Goal: Task Accomplishment & Management: Use online tool/utility

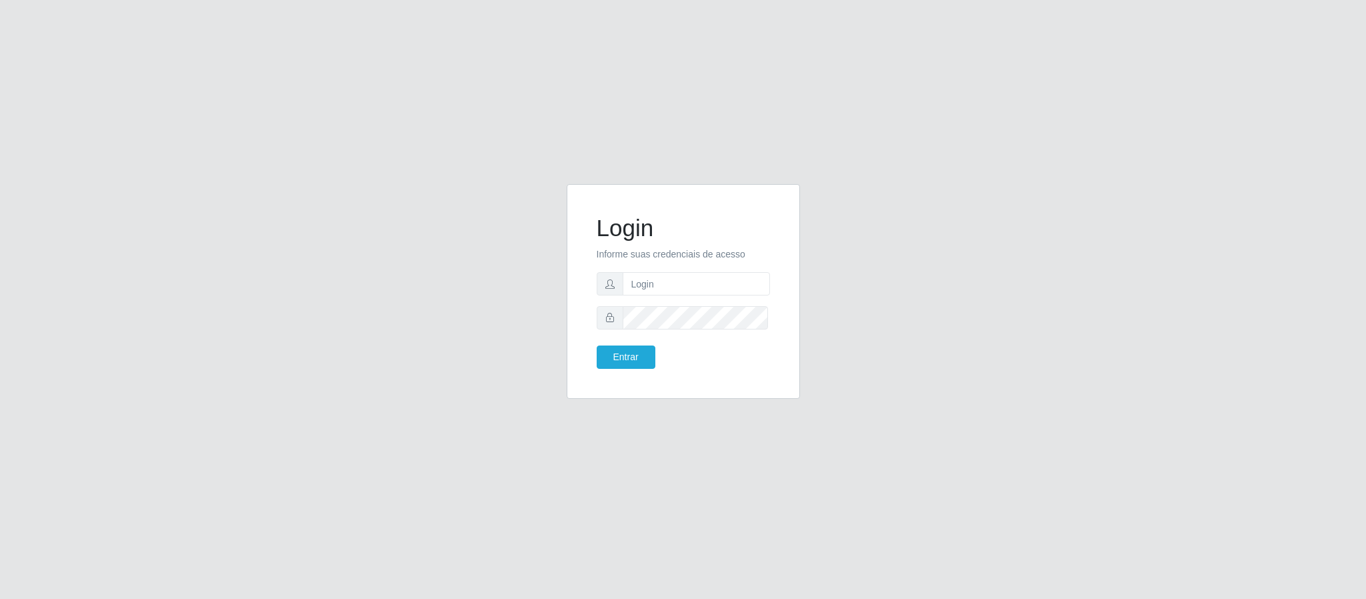
type input "[PERSON_NAME]"
click at [597, 345] on button "Entrar" at bounding box center [626, 356] width 59 height 23
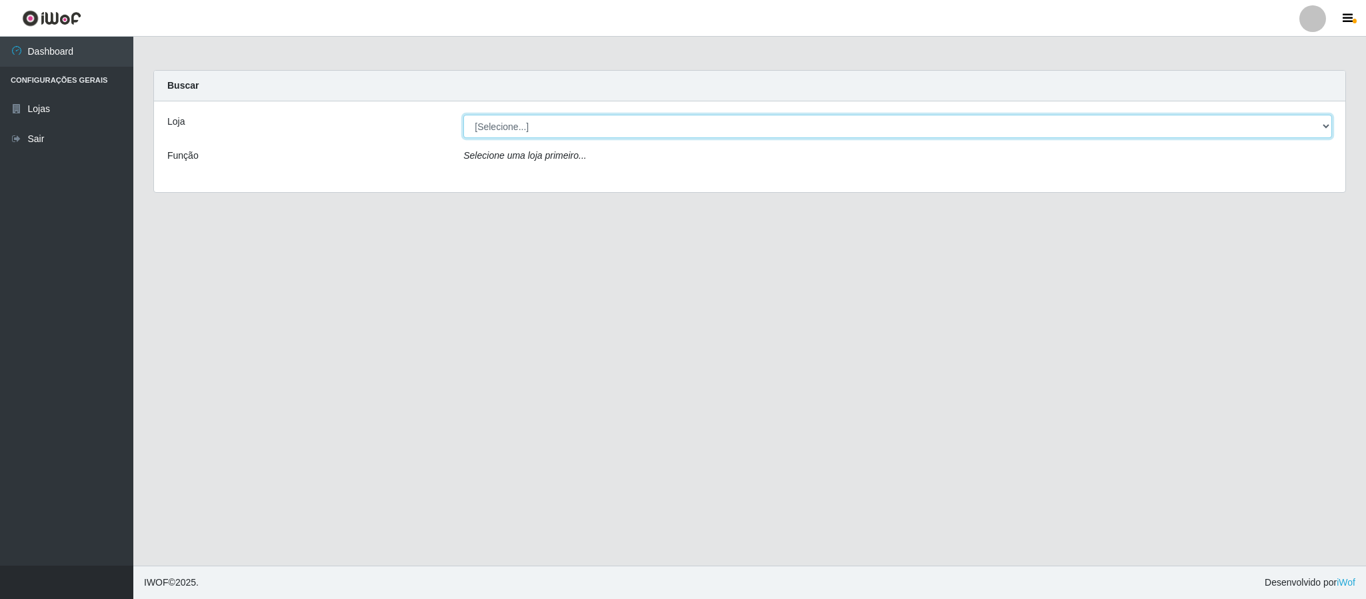
click at [1328, 128] on select "[Selecione...] Queiroz Atacadão - Coophab" at bounding box center [897, 126] width 869 height 23
select select "463"
click at [463, 115] on select "[Selecione...] Queiroz Atacadão - Coophab" at bounding box center [897, 126] width 869 height 23
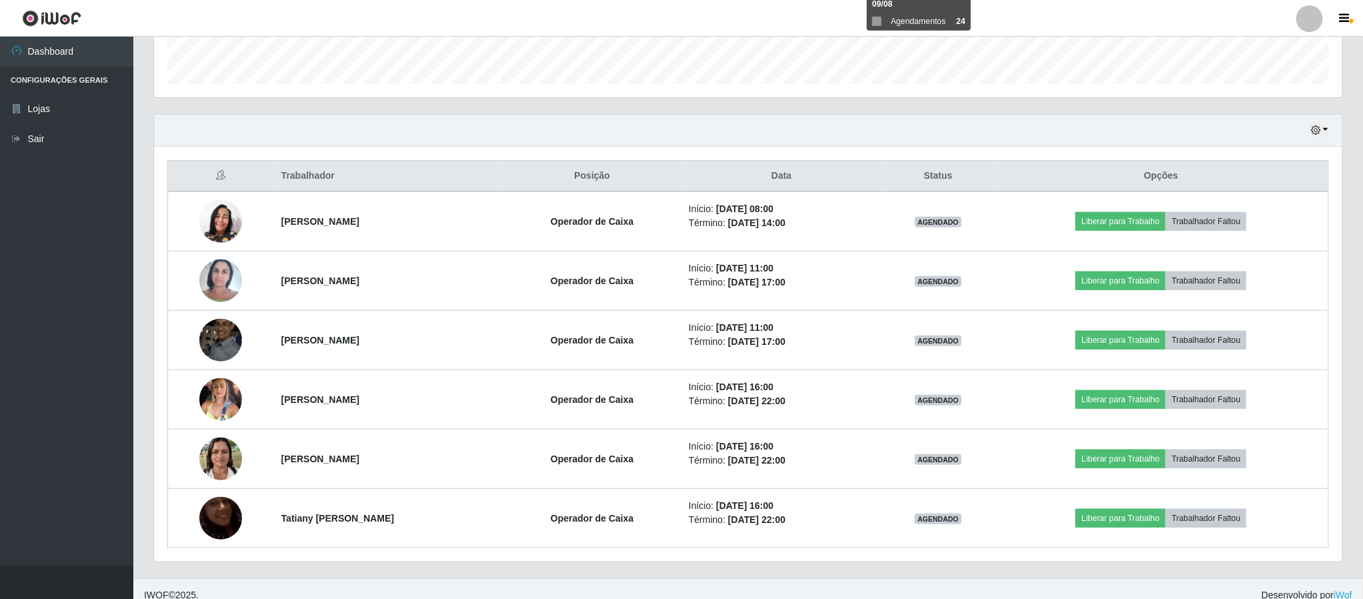
scroll to position [400, 0]
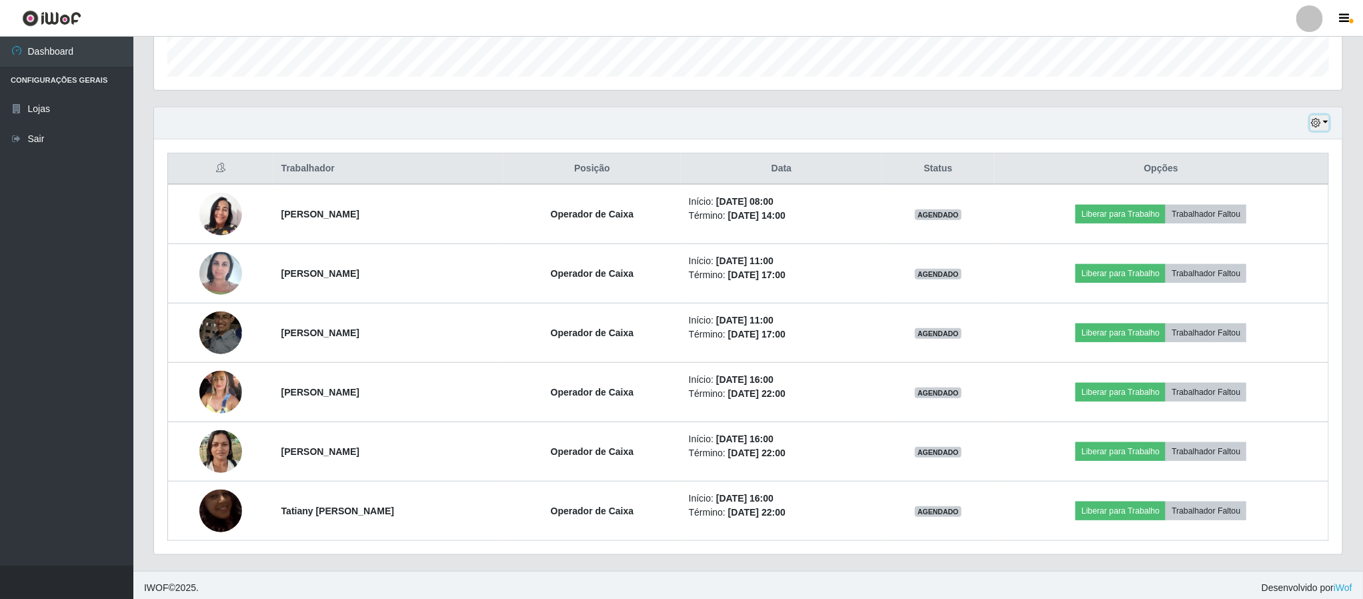
click at [1326, 129] on button "button" at bounding box center [1319, 122] width 19 height 15
click at [1245, 204] on button "3 dias" at bounding box center [1274, 203] width 105 height 28
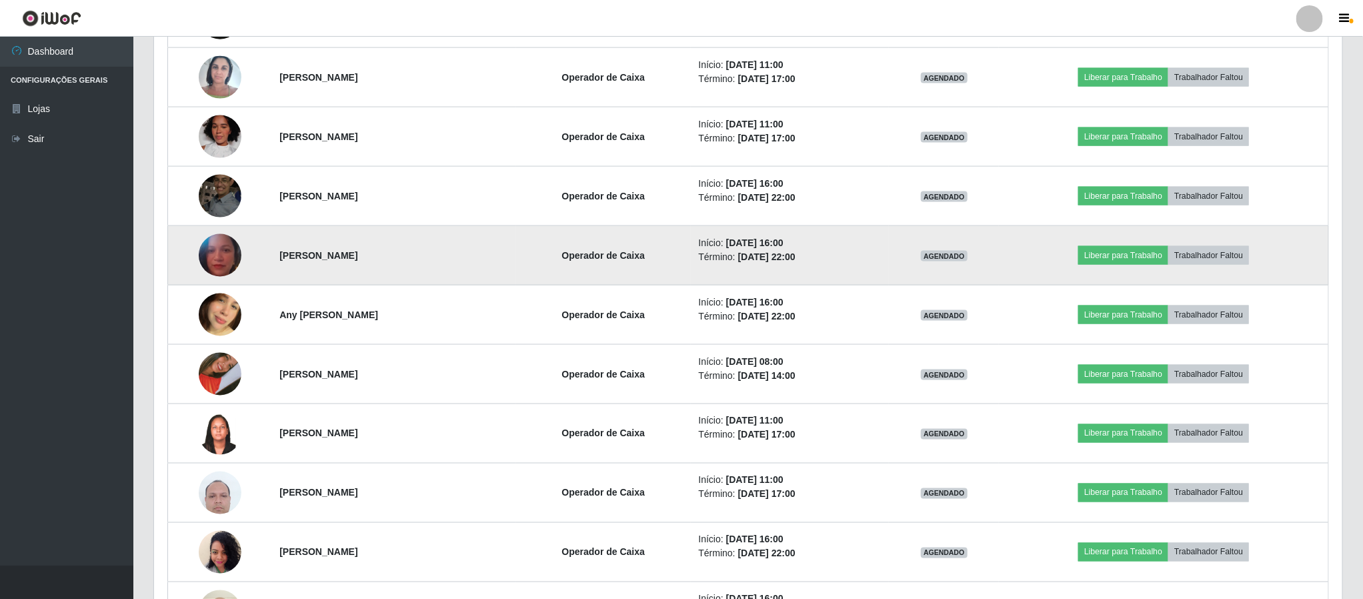
scroll to position [1000, 0]
